Goal: Book appointment/travel/reservation

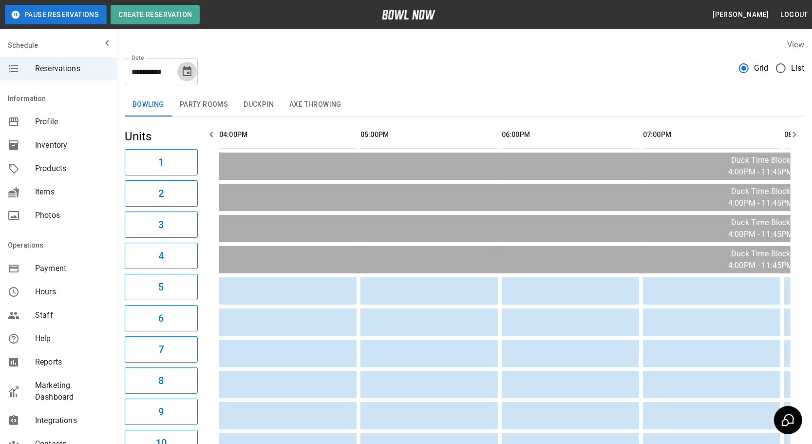
click at [183, 67] on icon "Choose date, selected date is Sep 23, 2025" at bounding box center [187, 72] width 12 height 12
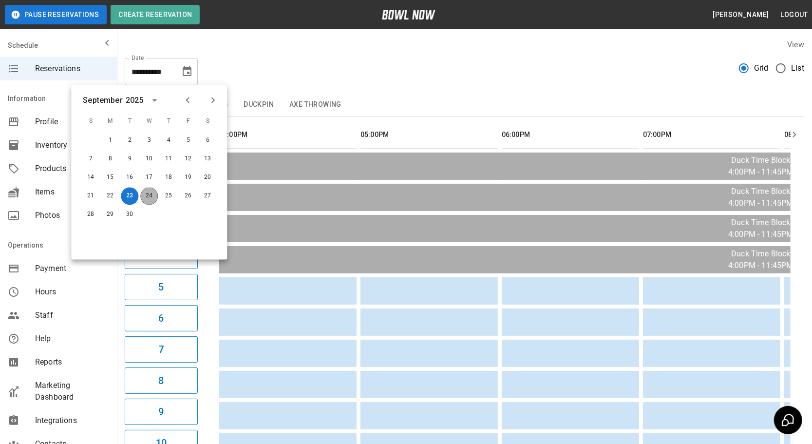
click at [149, 192] on button "24" at bounding box center [149, 197] width 18 height 18
type input "**********"
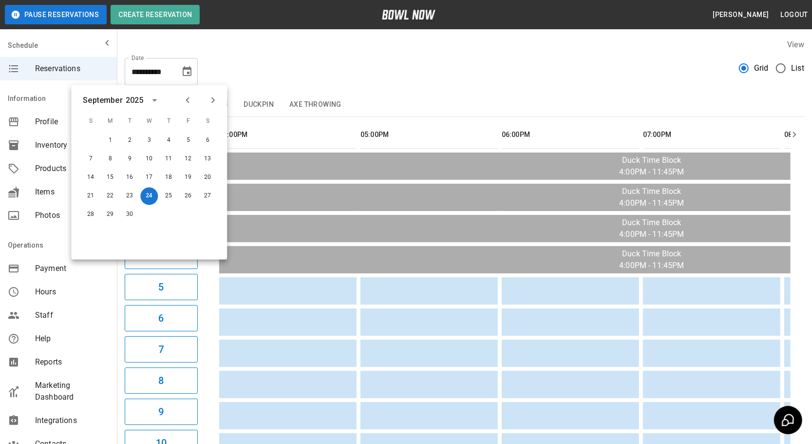
click at [255, 107] on button "Duckpin" at bounding box center [259, 104] width 46 height 23
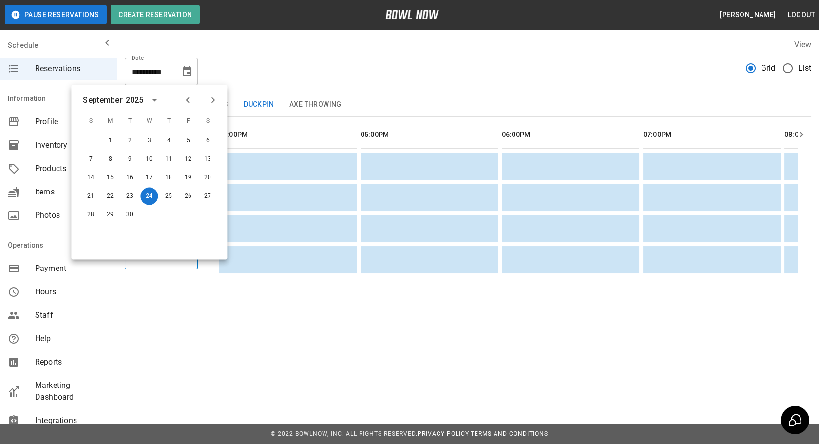
click at [558, 336] on div "**********" at bounding box center [409, 169] width 819 height 338
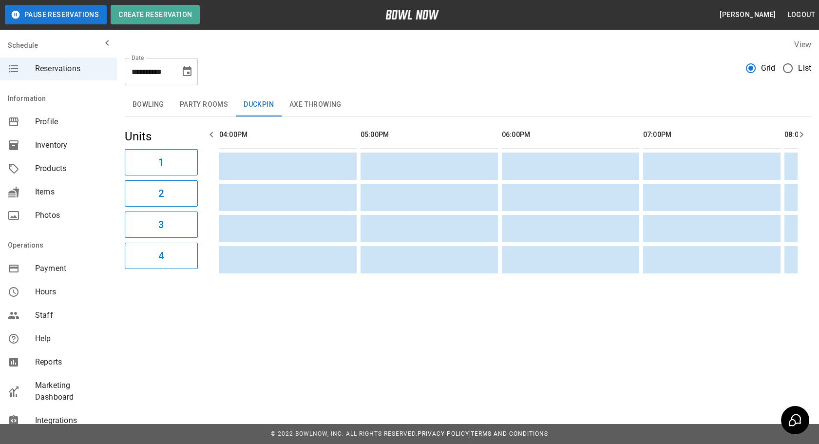
click at [137, 103] on button "Bowling" at bounding box center [148, 104] width 47 height 23
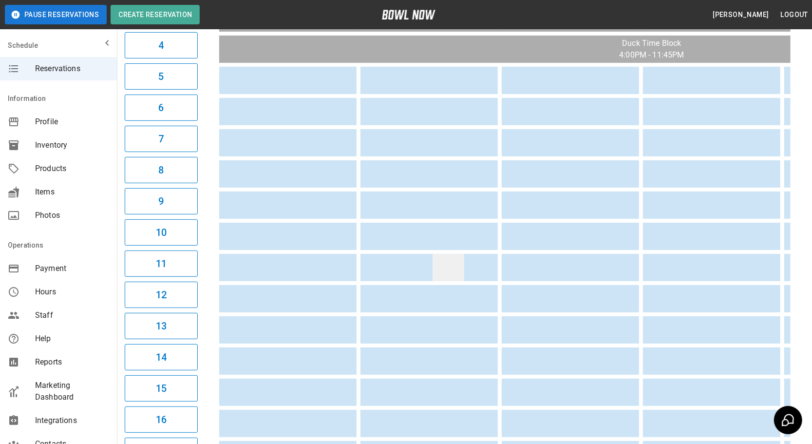
scroll to position [221, 0]
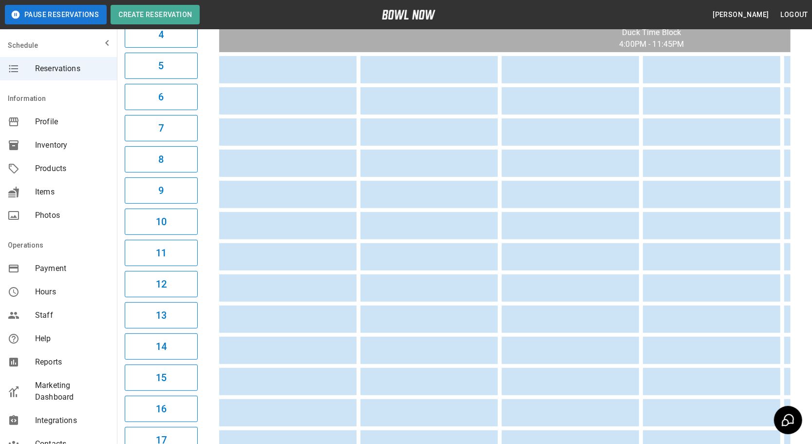
drag, startPoint x: 481, startPoint y: 241, endPoint x: 393, endPoint y: 237, distance: 88.2
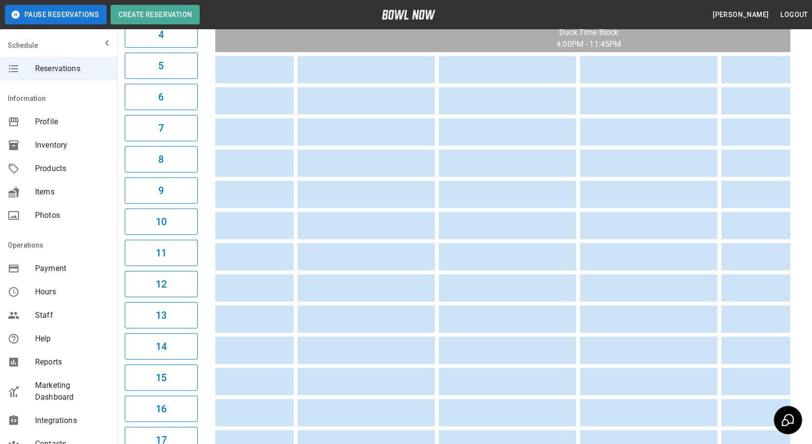
scroll to position [0, 0]
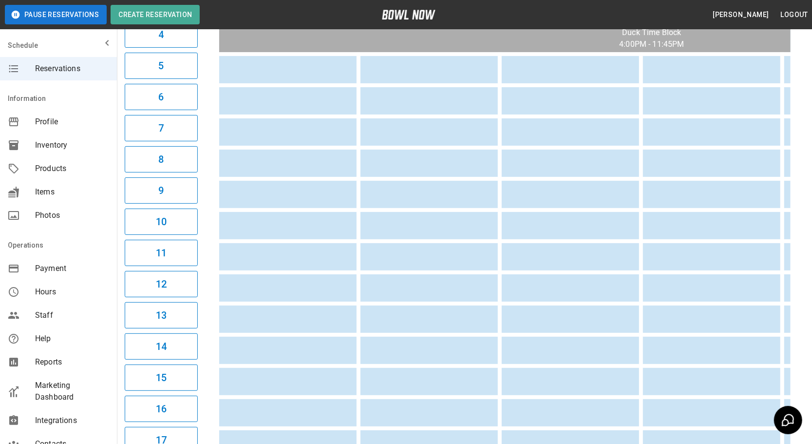
drag, startPoint x: 365, startPoint y: 231, endPoint x: 195, endPoint y: 221, distance: 170.8
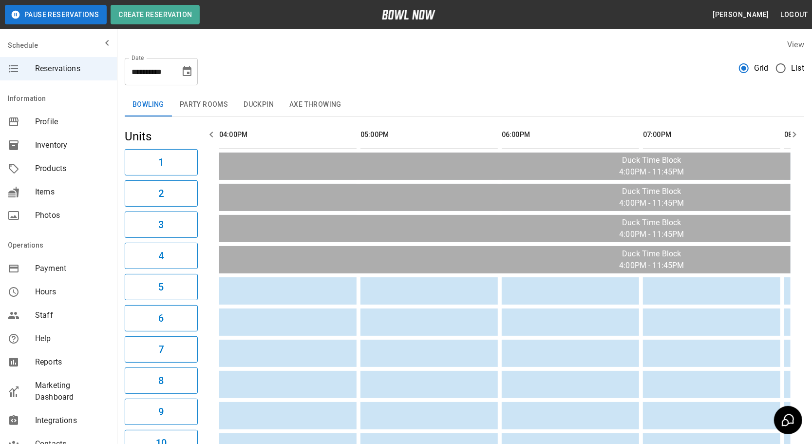
click at [243, 104] on button "Duckpin" at bounding box center [259, 104] width 46 height 23
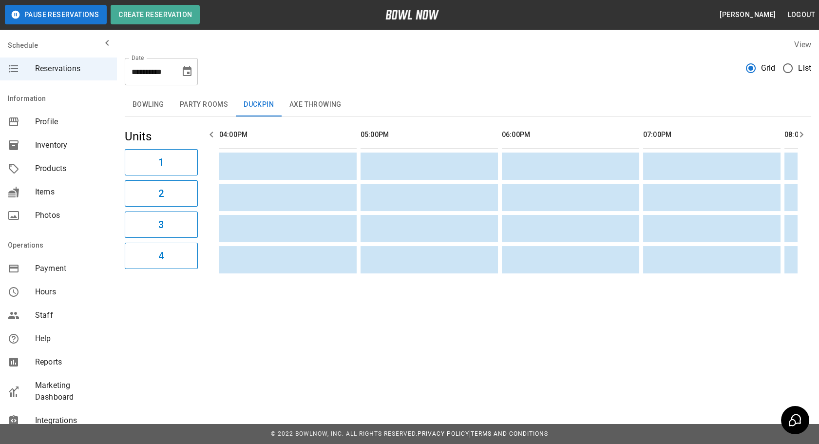
drag, startPoint x: 302, startPoint y: 211, endPoint x: 151, endPoint y: 200, distance: 150.9
click at [318, 111] on button "Axe Throwing" at bounding box center [316, 104] width 68 height 23
drag, startPoint x: 460, startPoint y: 205, endPoint x: 59, endPoint y: 191, distance: 401.1
click at [166, 103] on button "Bowling" at bounding box center [148, 104] width 47 height 23
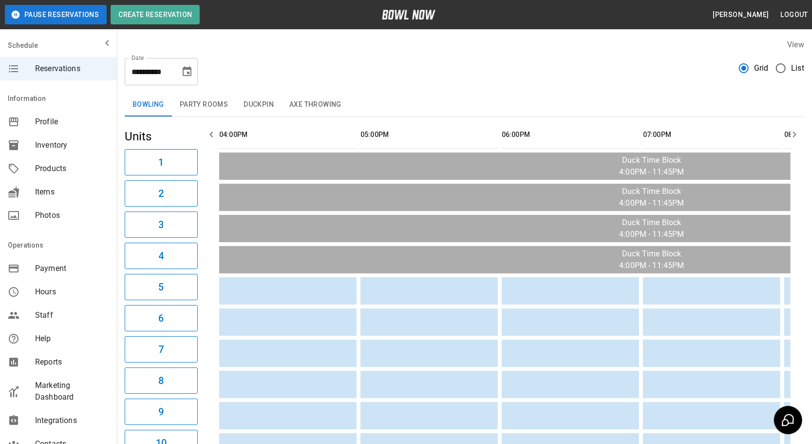
click at [418, 83] on div "**********" at bounding box center [464, 67] width 679 height 35
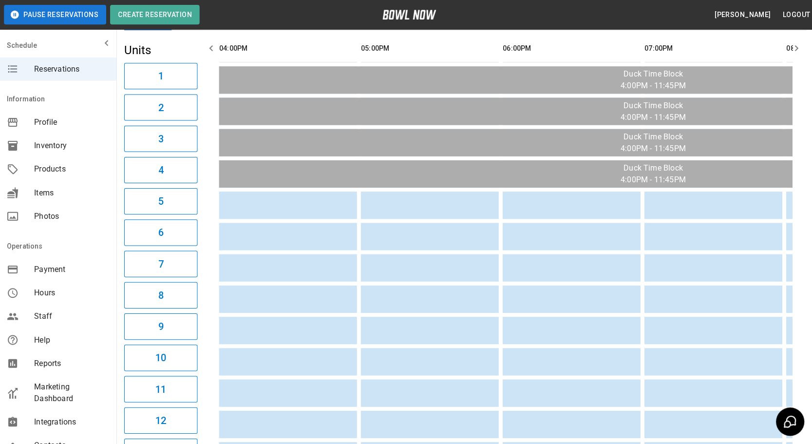
scroll to position [0, 0]
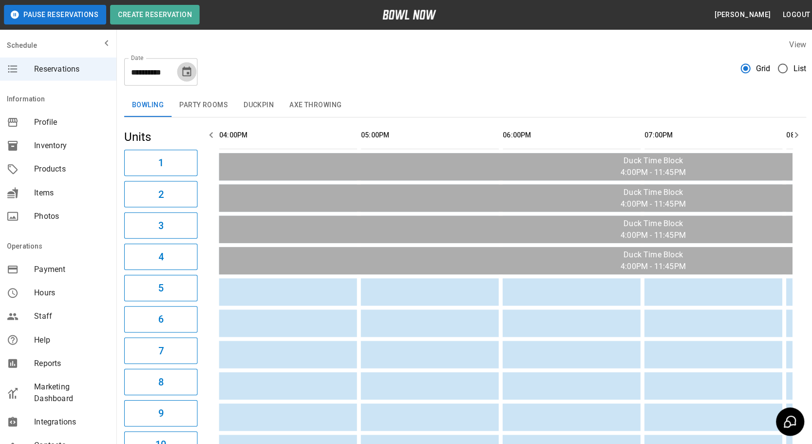
click at [191, 70] on icon "Choose date, selected date is Sep 24, 2025" at bounding box center [187, 71] width 9 height 10
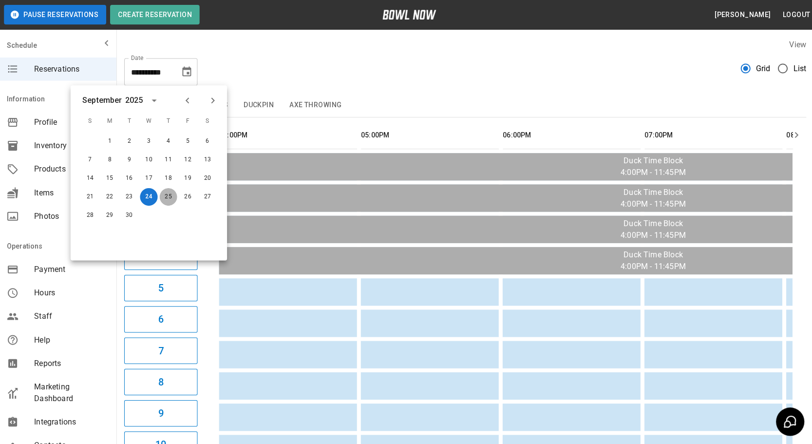
click at [172, 201] on button "25" at bounding box center [169, 197] width 18 height 18
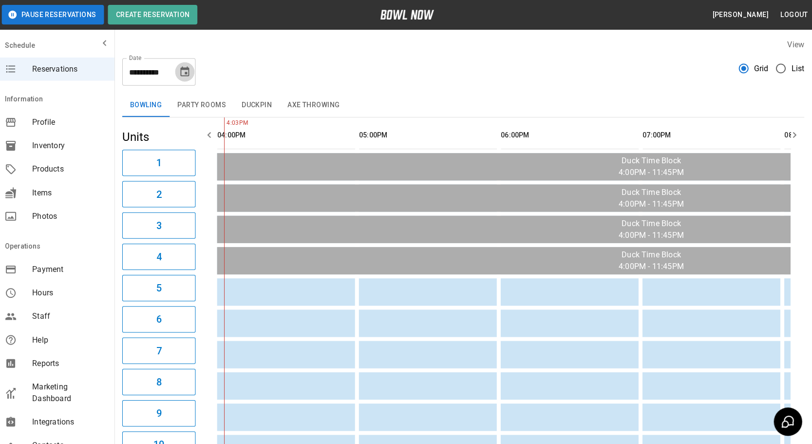
click at [187, 66] on icon "Choose date, selected date is Sep 25, 2025" at bounding box center [187, 72] width 12 height 12
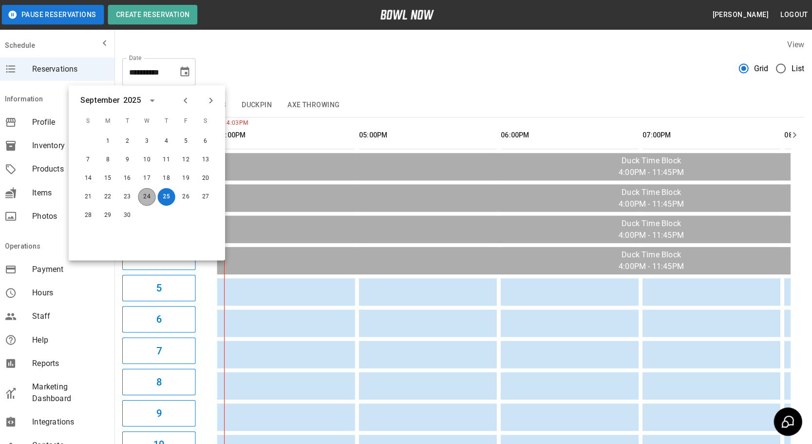
click at [150, 201] on button "24" at bounding box center [149, 197] width 18 height 18
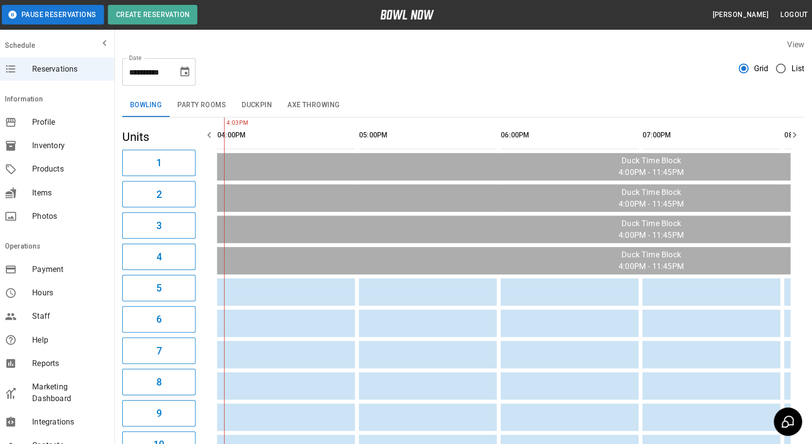
click at [187, 78] on button "Choose date, selected date is Sep 24, 2025" at bounding box center [186, 71] width 19 height 19
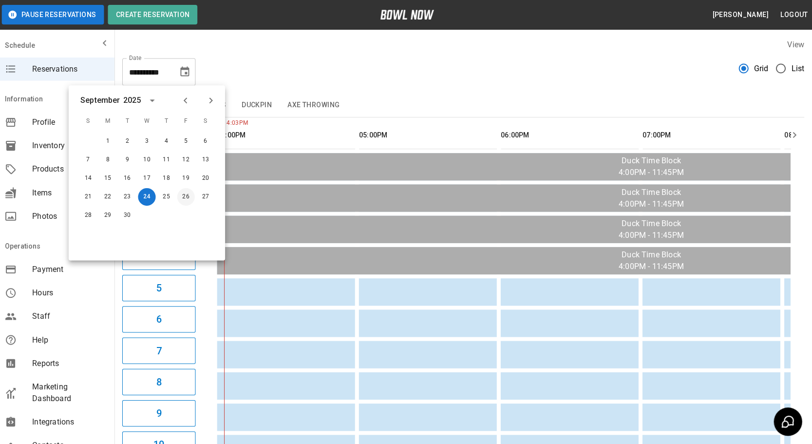
click at [184, 195] on button "26" at bounding box center [188, 197] width 18 height 18
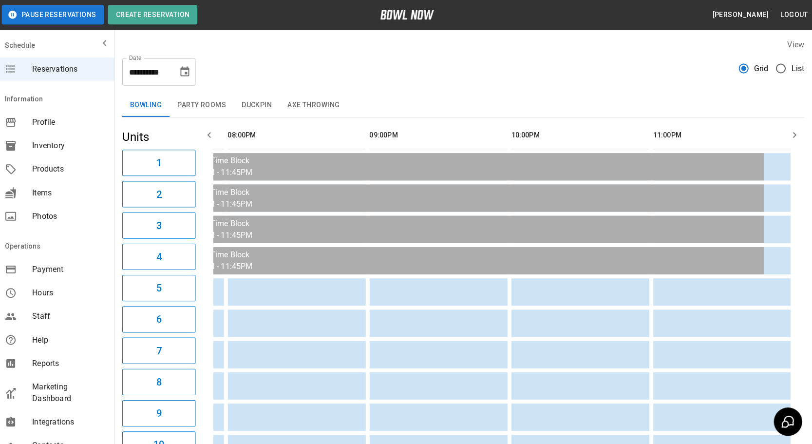
click at [181, 69] on icon "Choose date, selected date is Sep 26, 2025" at bounding box center [187, 72] width 12 height 12
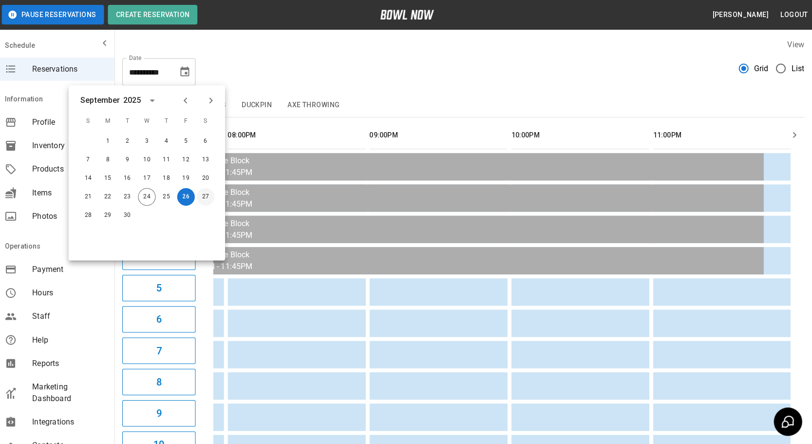
click at [206, 199] on button "27" at bounding box center [208, 197] width 18 height 18
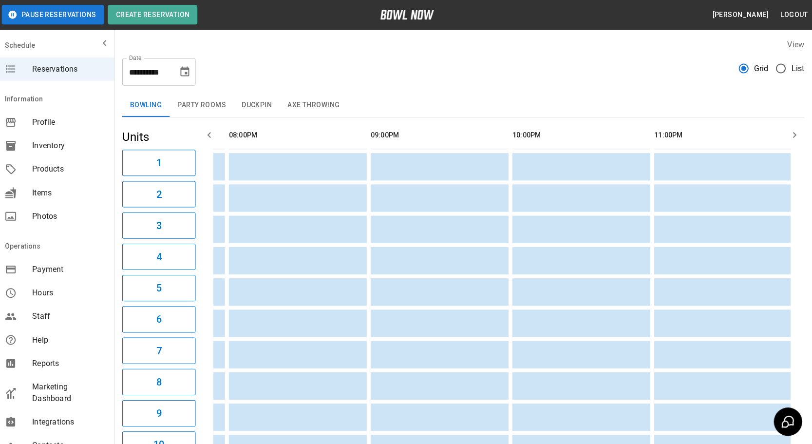
click at [188, 65] on button "Choose date, selected date is Sep 27, 2025" at bounding box center [186, 71] width 19 height 19
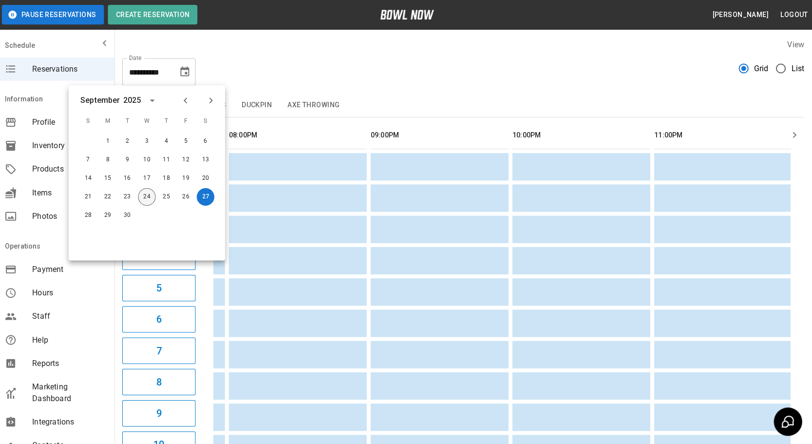
click at [149, 195] on button "24" at bounding box center [149, 197] width 18 height 18
type input "**********"
